Goal: Transaction & Acquisition: Purchase product/service

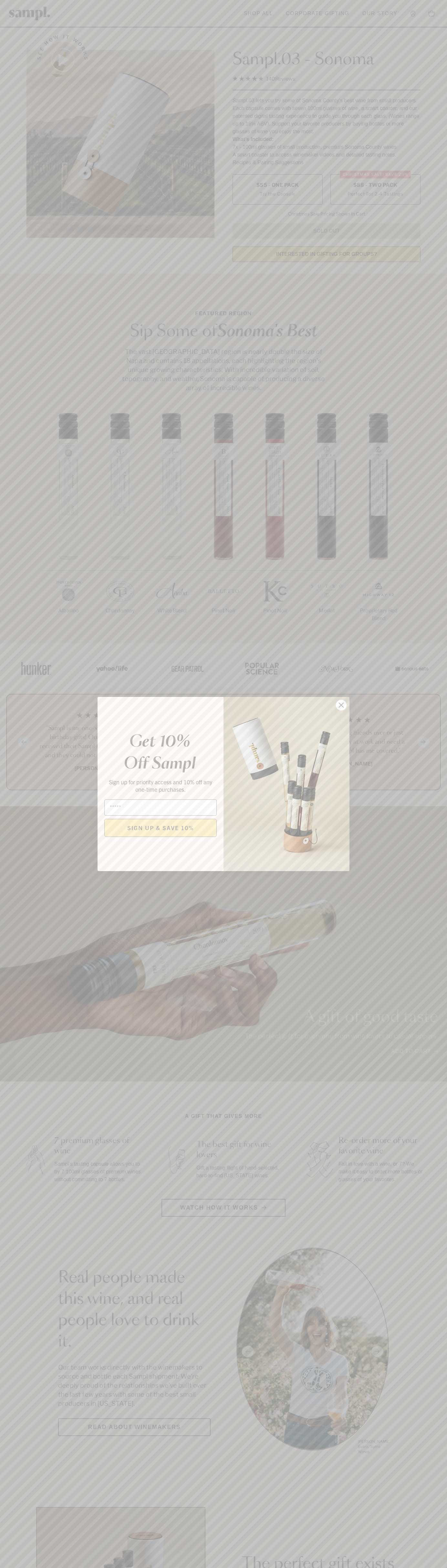
click at [341, 705] on icon "Close dialog" at bounding box center [341, 705] width 4 height 4
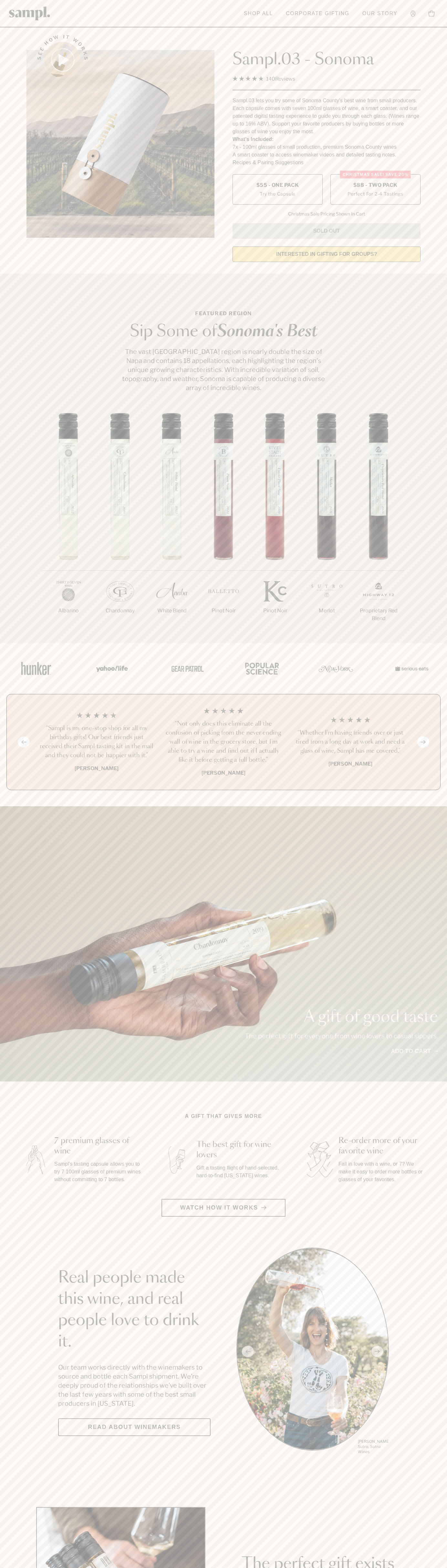
click at [375, 190] on label "Christmas SALE! Save 20% $88 - Two Pack Perfect For 2-4 Tastings" at bounding box center [375, 189] width 90 height 30
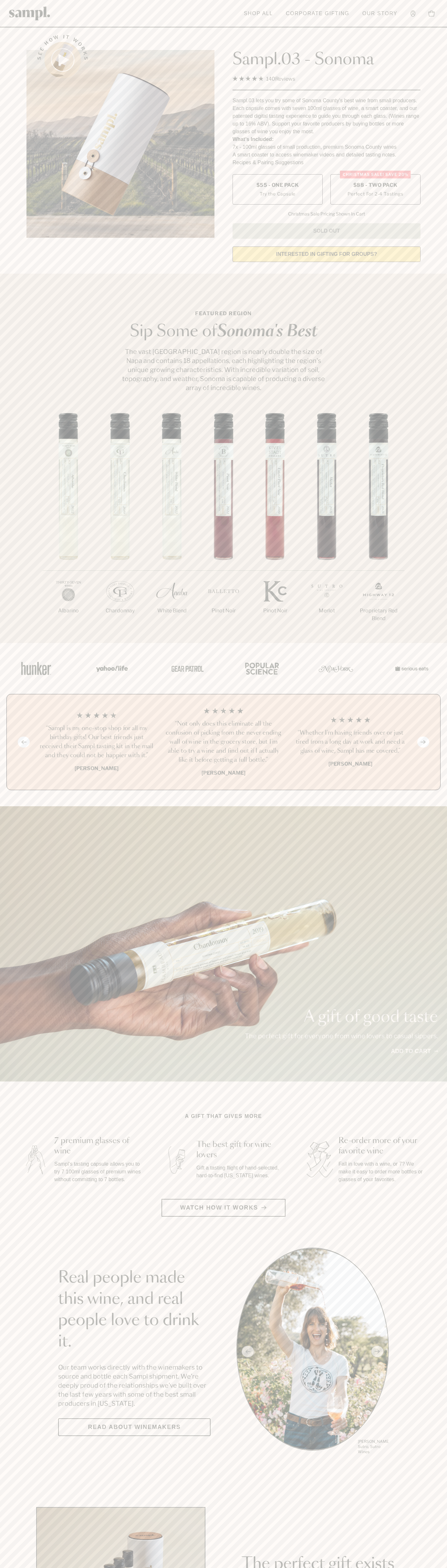
click at [96, 743] on h3 "“Sampl is my one-stop shop for all my birthday gifts! Our best friends just rec…" at bounding box center [96, 741] width 116 height 36
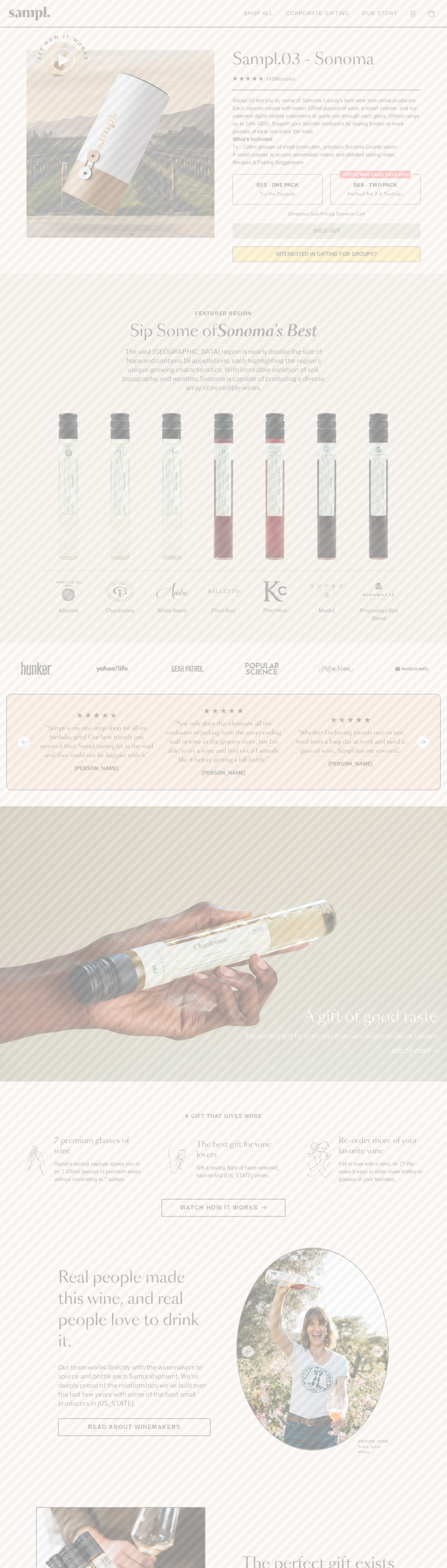
click at [415, 8] on link "Account" at bounding box center [412, 13] width 12 height 13
click at [437, 783] on div "Previous slide Next slide “Not only does this eliminate all the confusion of pi…" at bounding box center [224, 742] width 434 height 96
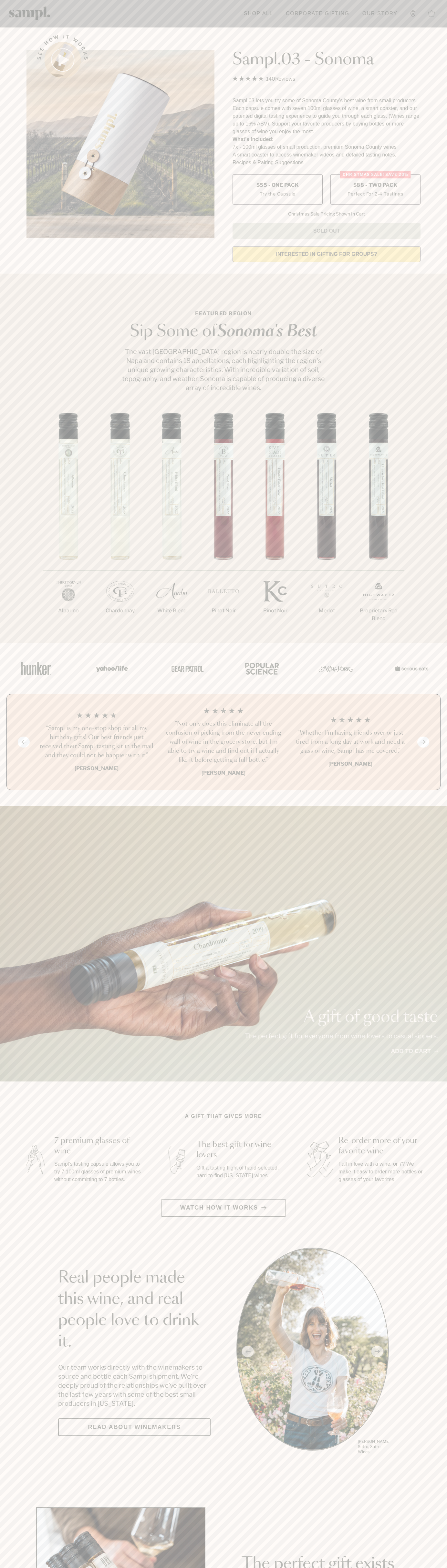
click at [130, 1567] on html "Skip to main content Toggle navigation menu Shop All Corporate Gifting Our Stor…" at bounding box center [224, 1513] width 447 height 3026
click at [10, 620] on div "1/7 Albarino 2/7 Chardonnay 3/7" at bounding box center [224, 528] width 447 height 230
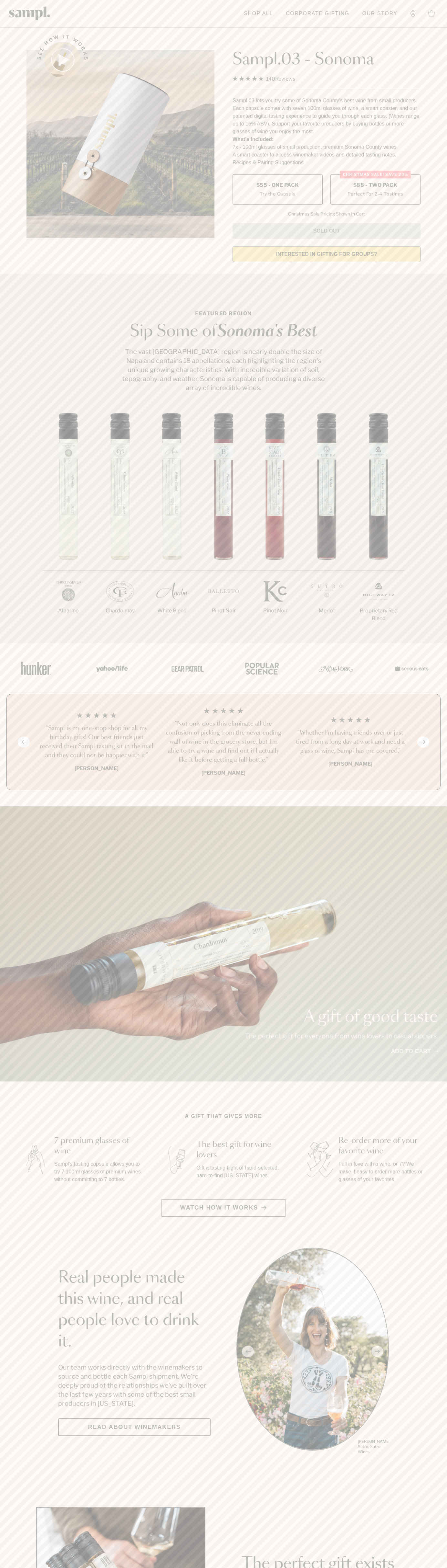
click at [375, 190] on label "Christmas SALE! Save 20% $88 - Two Pack Perfect For 2-4 Tastings" at bounding box center [375, 189] width 90 height 30
click at [96, 743] on h3 "“Sampl is my one-stop shop for all my birthday gifts! Our best friends just rec…" at bounding box center [96, 741] width 116 height 36
